Goal: Navigation & Orientation: Find specific page/section

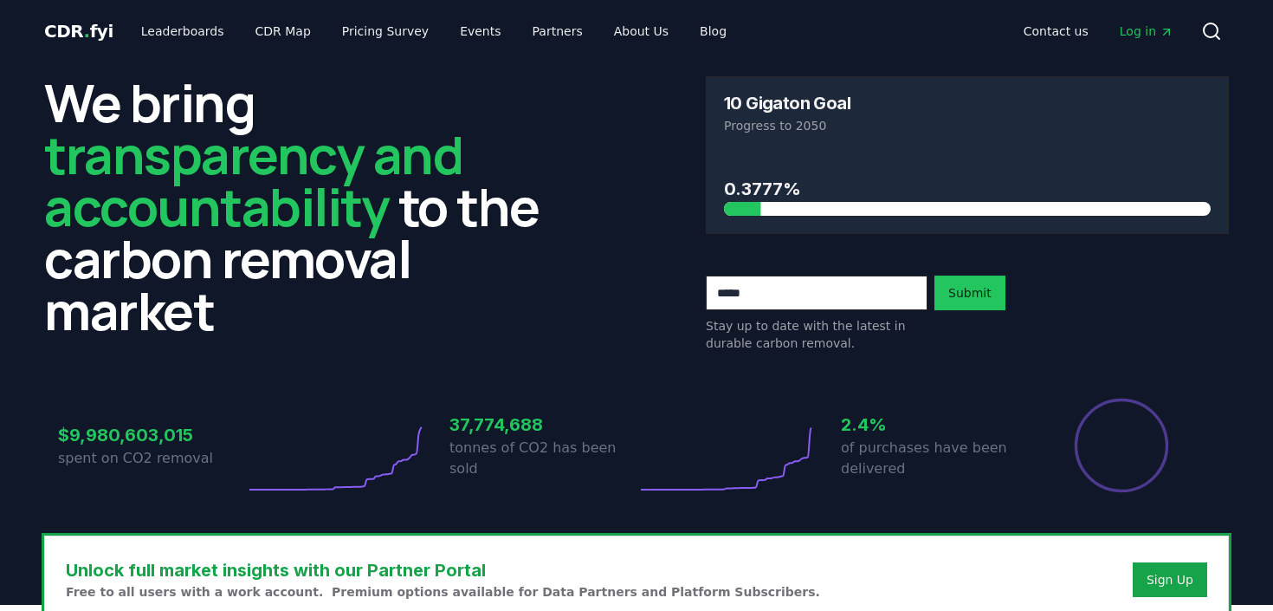
click at [1138, 30] on span "Log in" at bounding box center [1147, 31] width 54 height 17
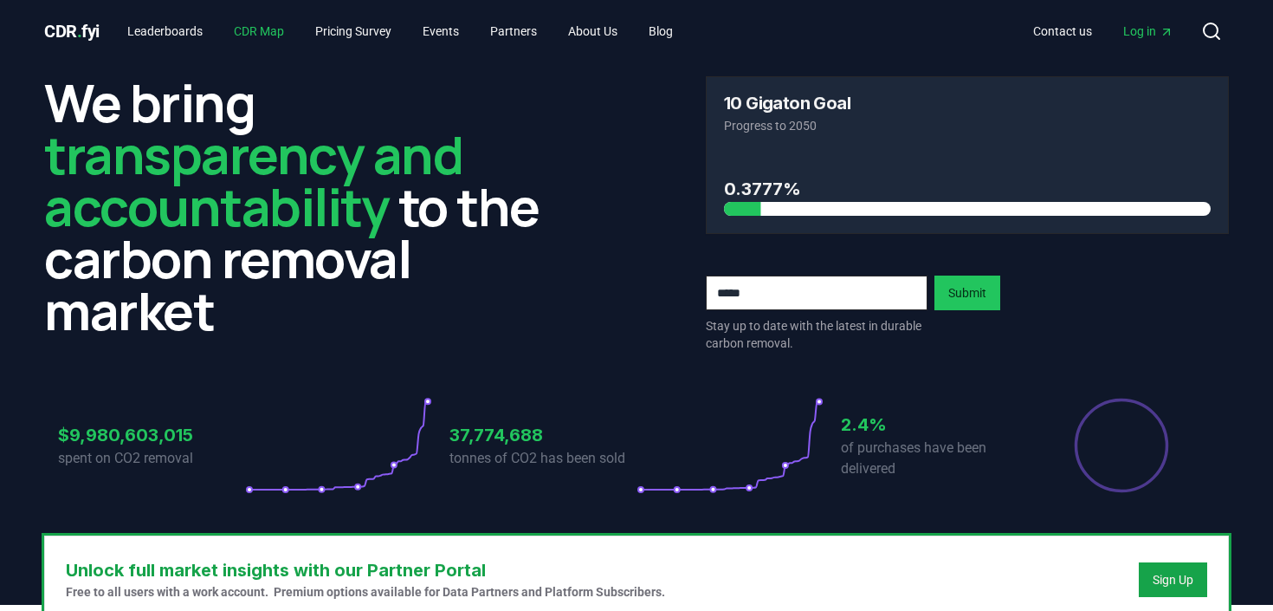
click at [252, 34] on link "CDR Map" at bounding box center [259, 31] width 78 height 31
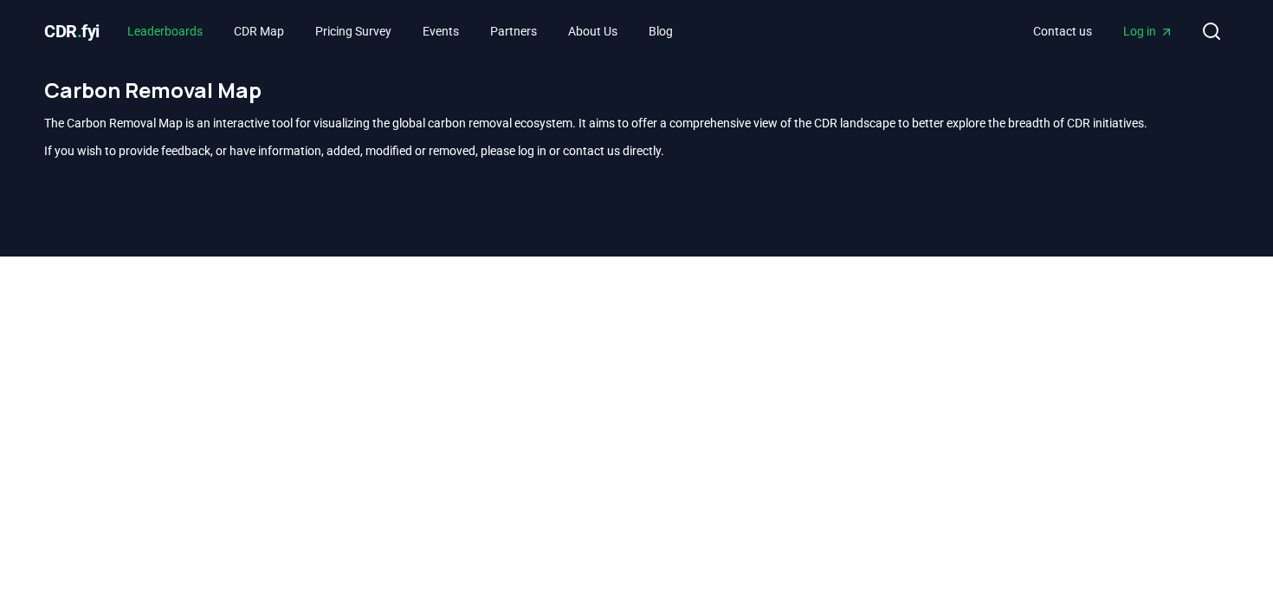
click at [176, 32] on link "Leaderboards" at bounding box center [164, 31] width 103 height 31
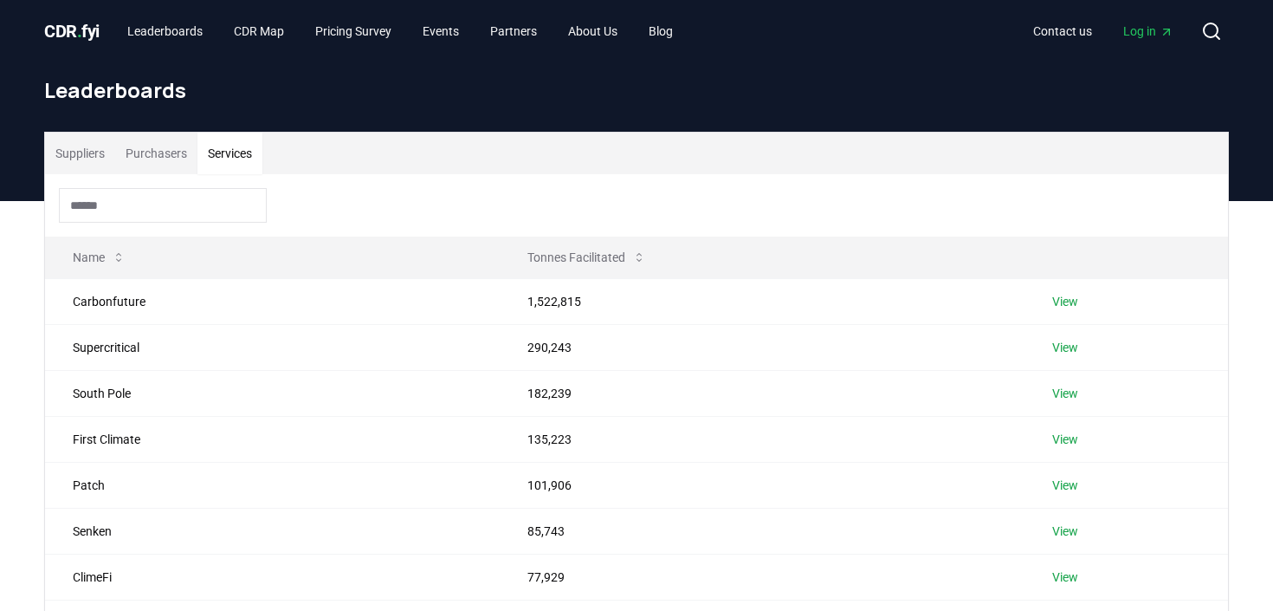
click at [236, 154] on button "Services" at bounding box center [229, 154] width 65 height 42
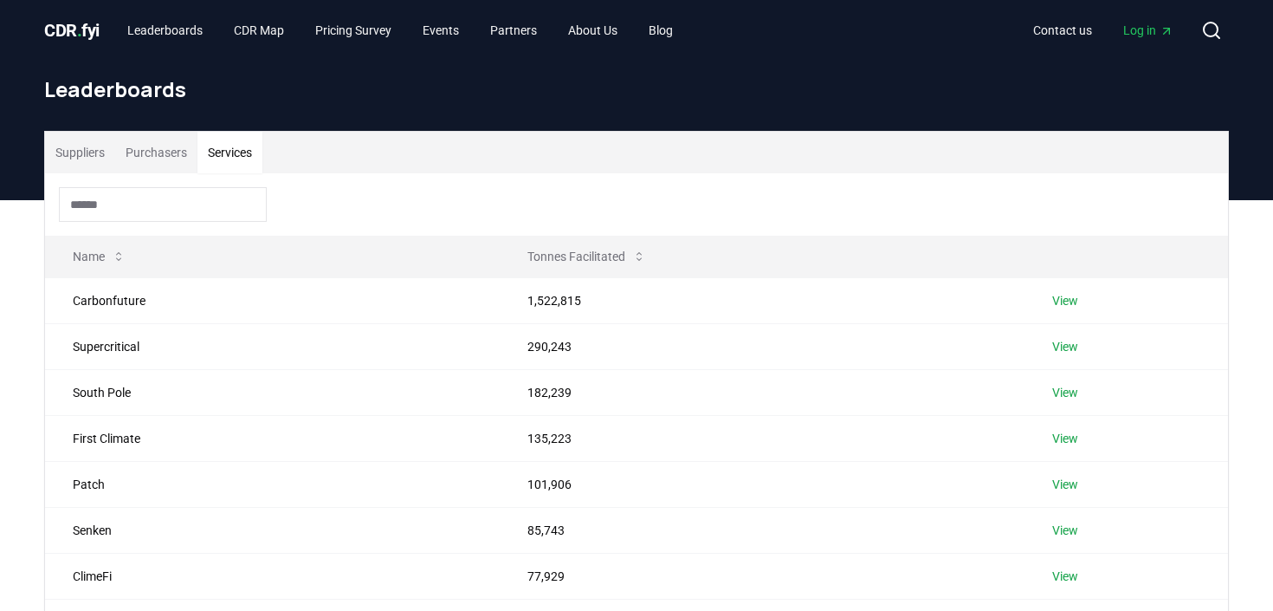
click at [1151, 33] on span "Log in" at bounding box center [1148, 30] width 50 height 17
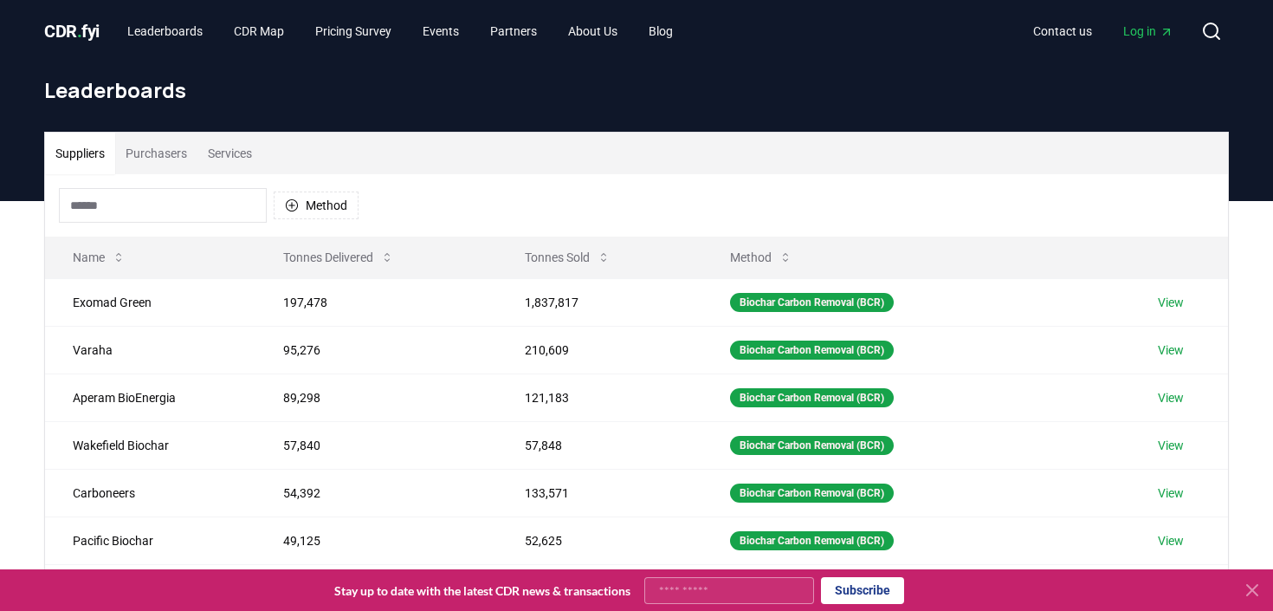
click at [245, 160] on button "Services" at bounding box center [229, 154] width 65 height 42
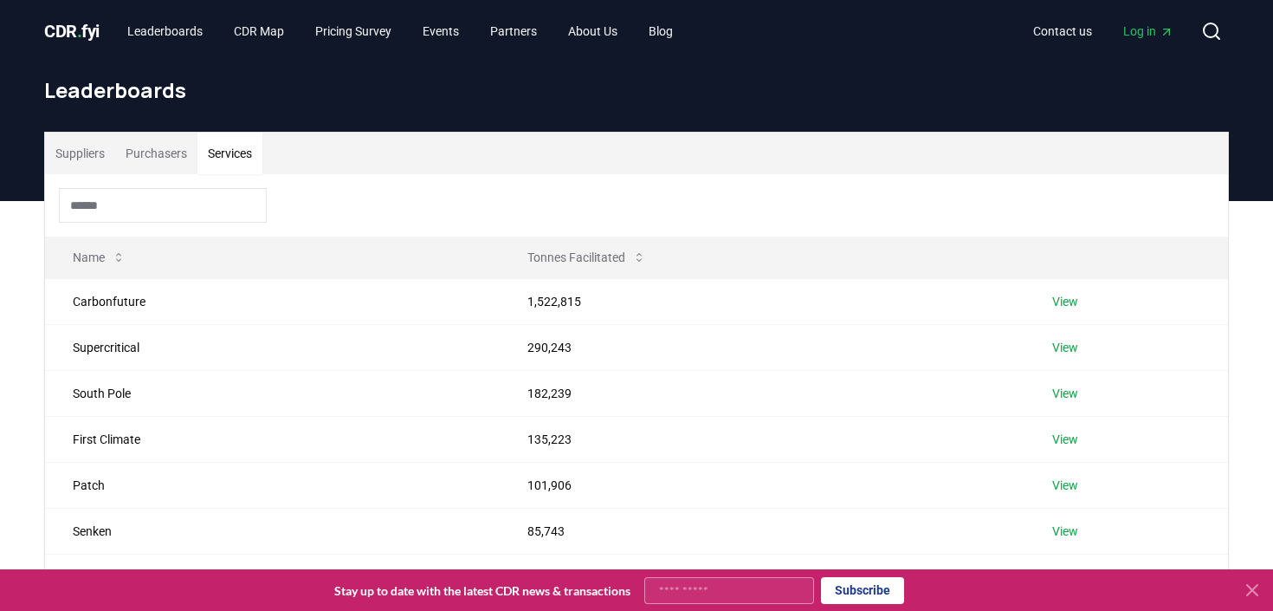
click at [1245, 588] on icon at bounding box center [1252, 589] width 21 height 21
click at [1245, 587] on icon at bounding box center [1252, 589] width 21 height 21
